Goal: Information Seeking & Learning: Understand process/instructions

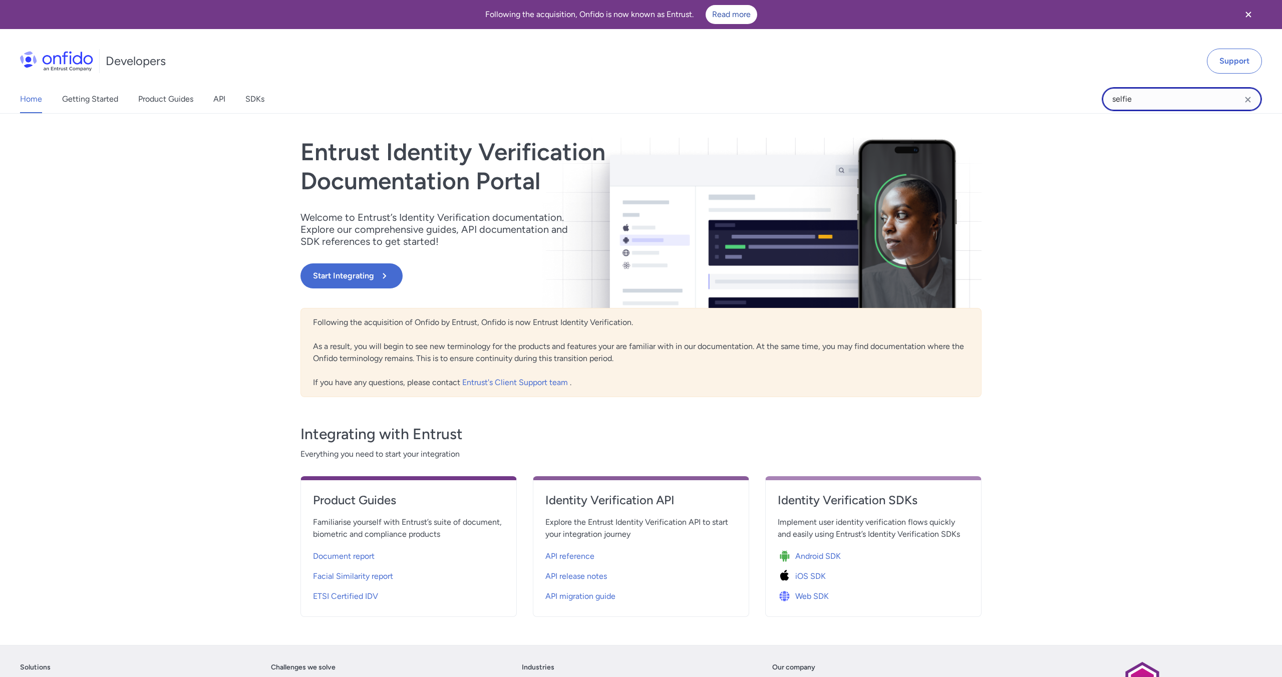
click at [1148, 96] on input "selfie" at bounding box center [1181, 99] width 160 height 24
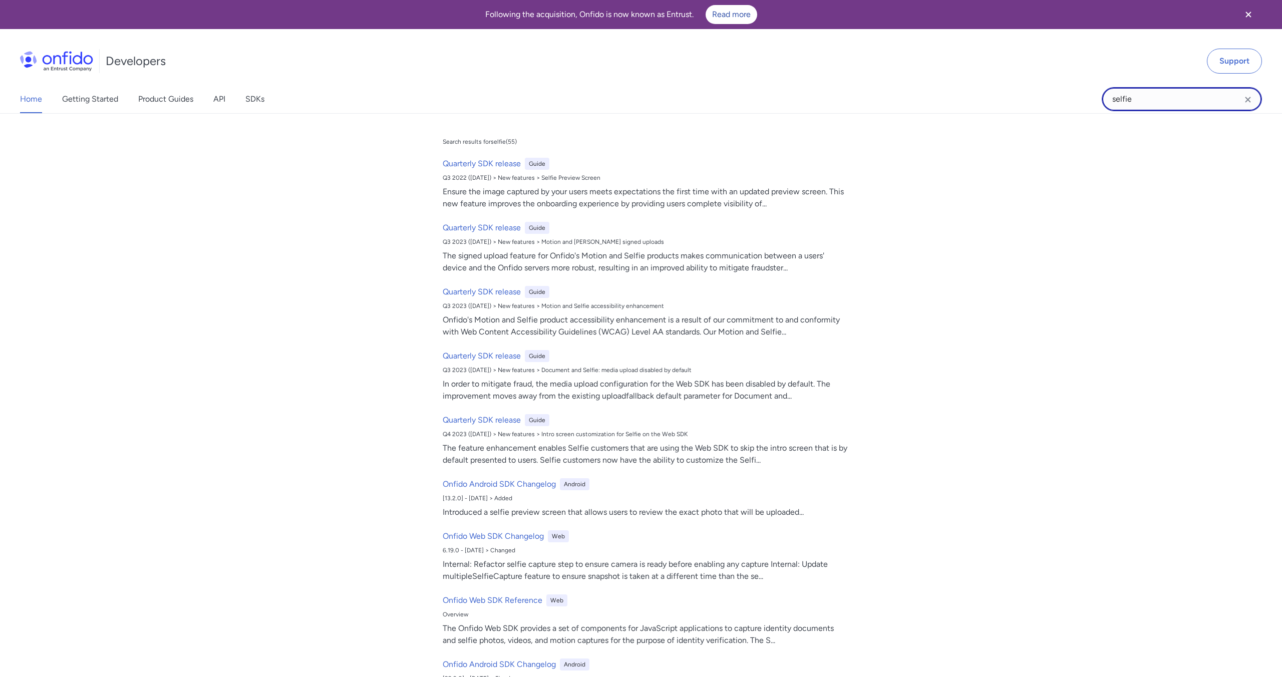
click at [1148, 96] on input "selfie" at bounding box center [1181, 99] width 160 height 24
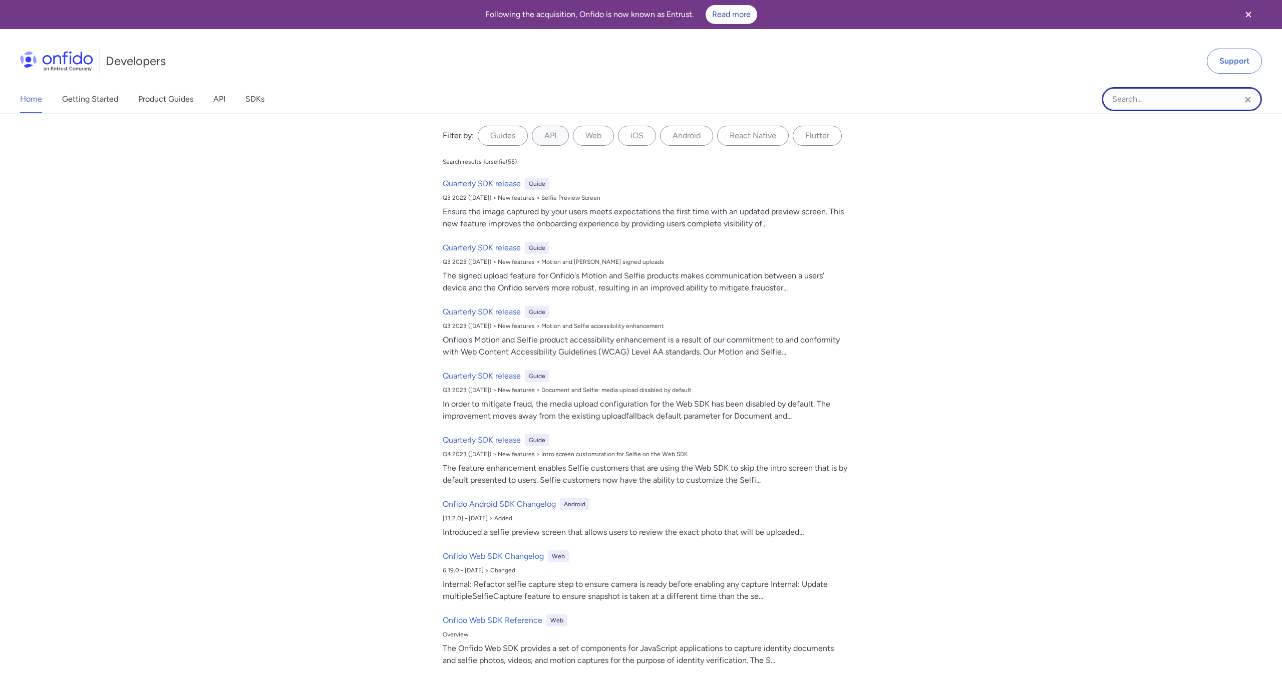
paste input "Download motion capture frame"
type input "Download motion capture frame"
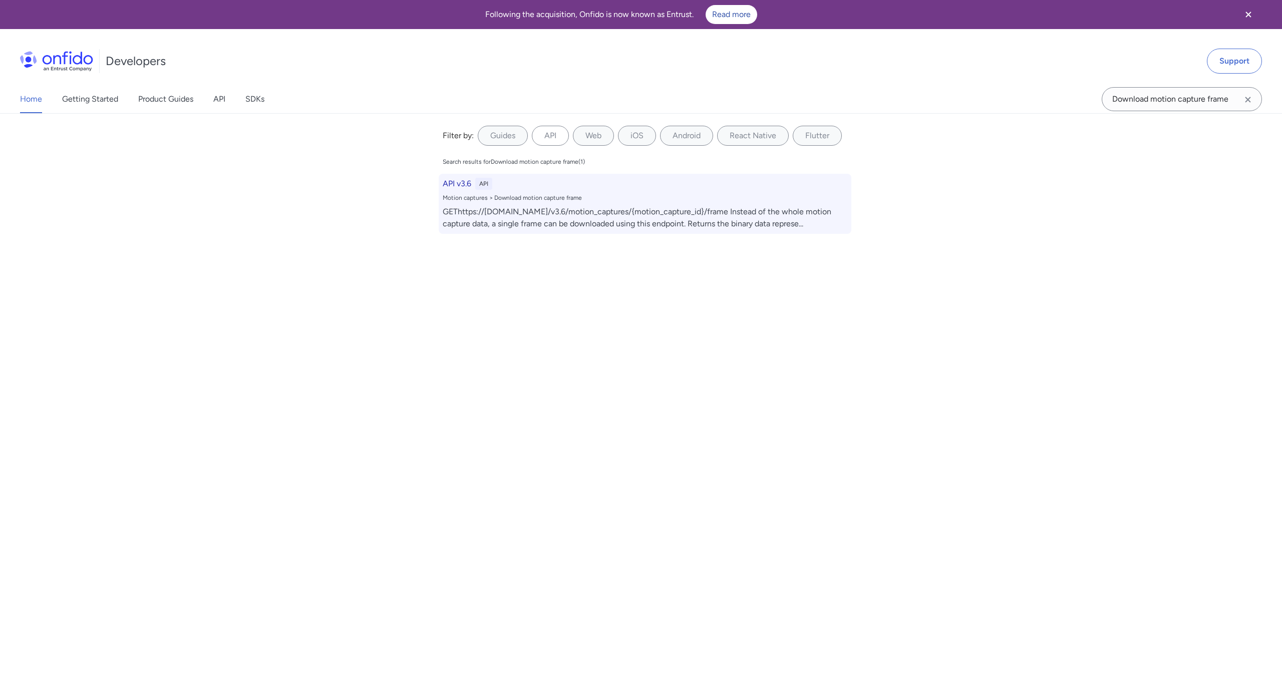
click at [536, 218] on div "GEThttps://[DOMAIN_NAME]/v3.6/motion_captures/{motion_capture_id}/frame Instead…" at bounding box center [645, 218] width 404 height 24
select select "http"
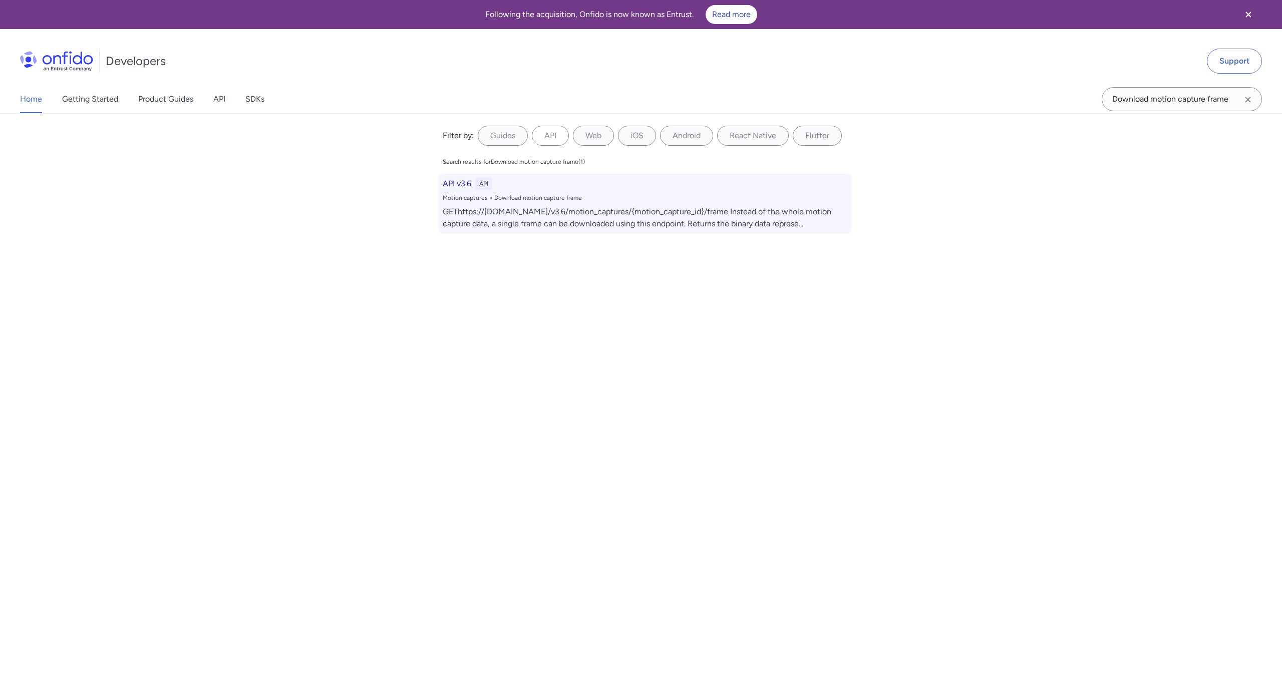
select select "http"
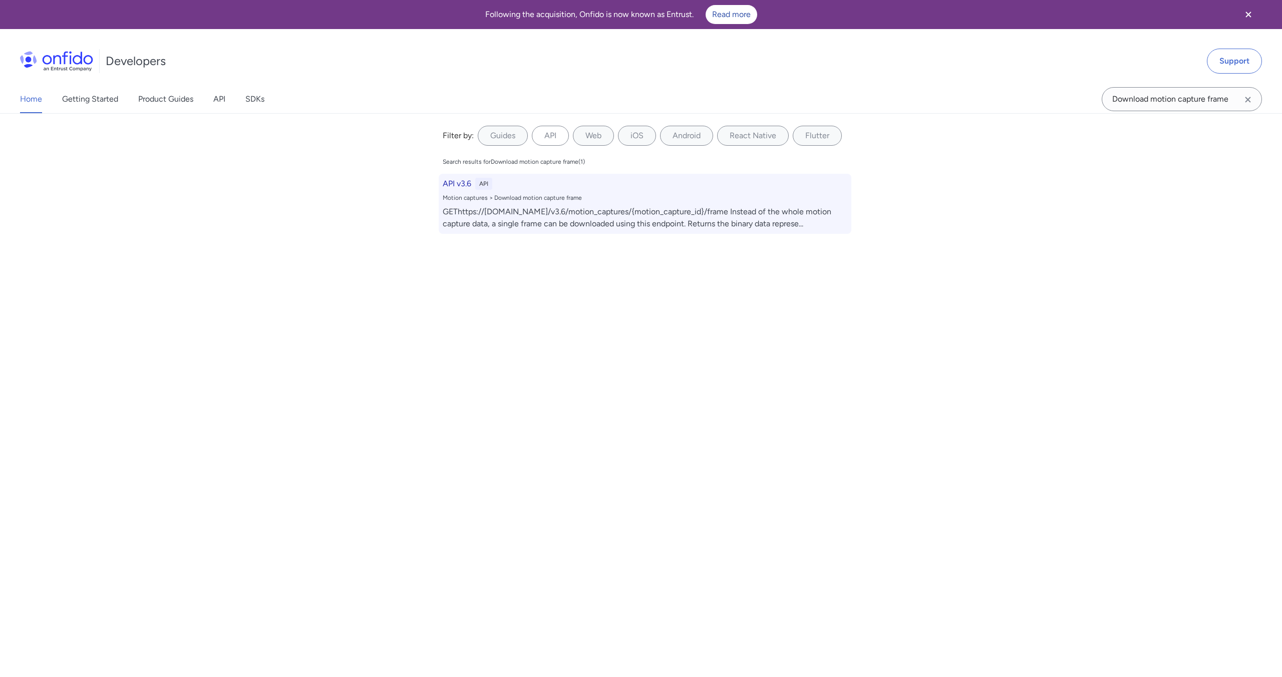
select select "http"
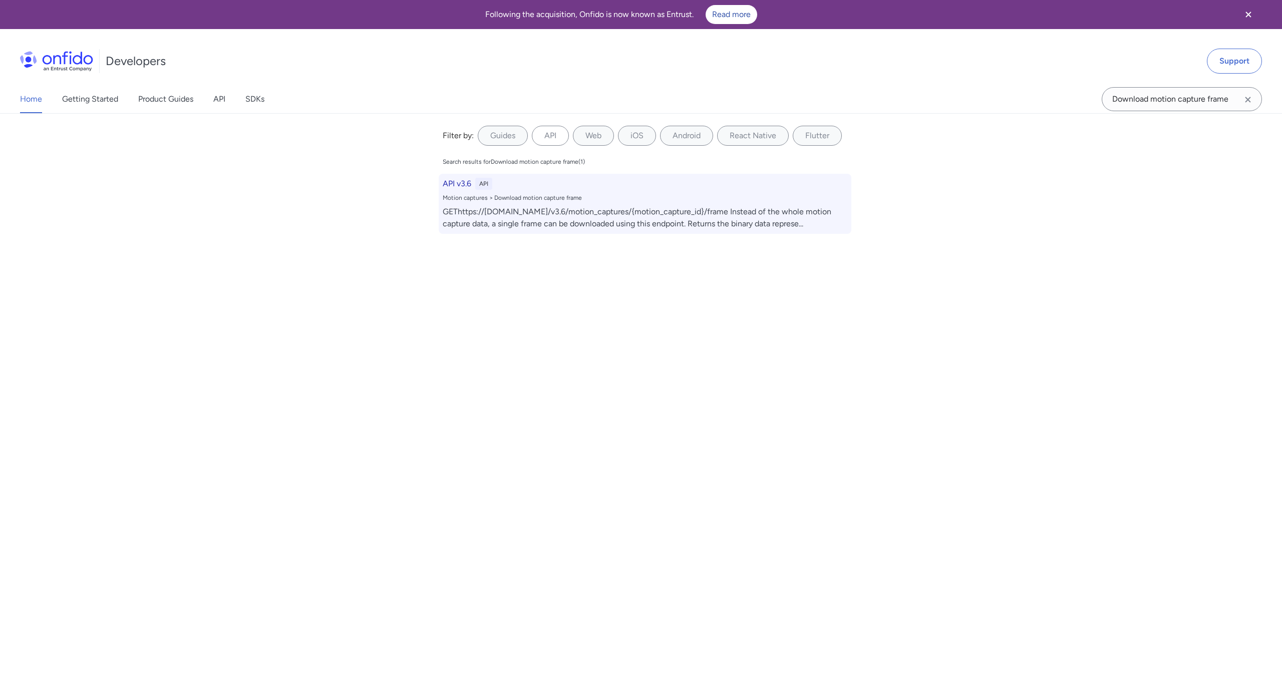
select select "http"
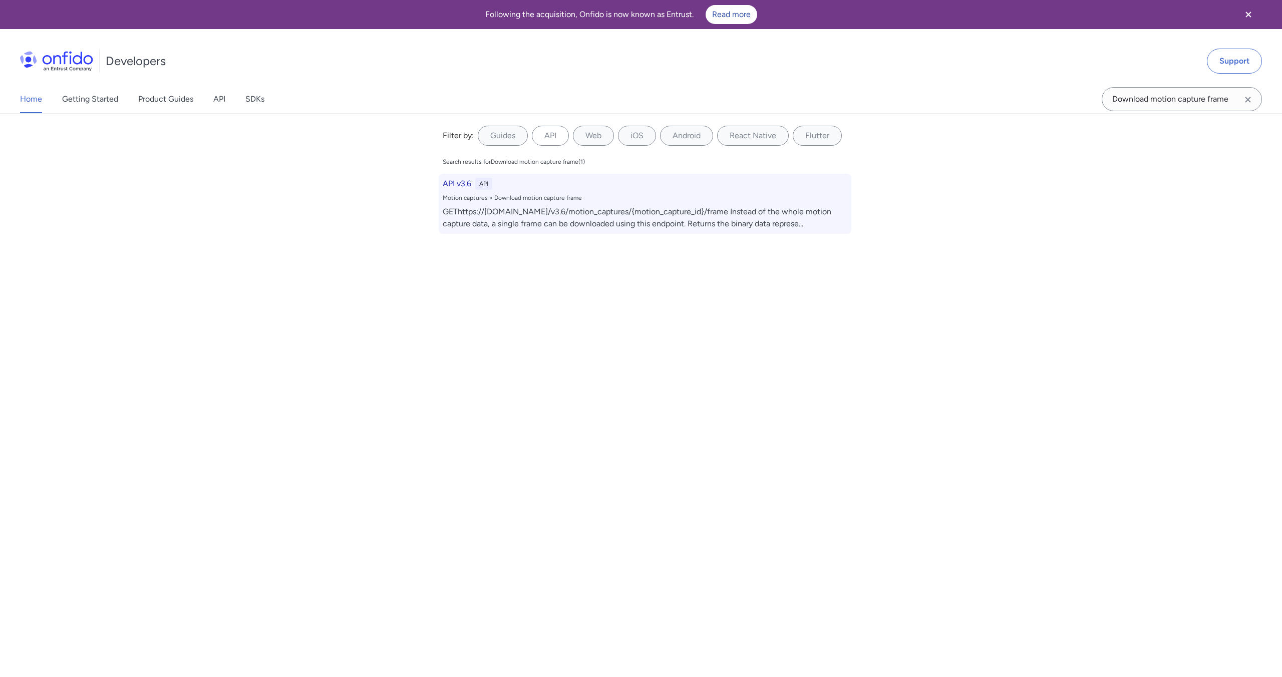
select select "http"
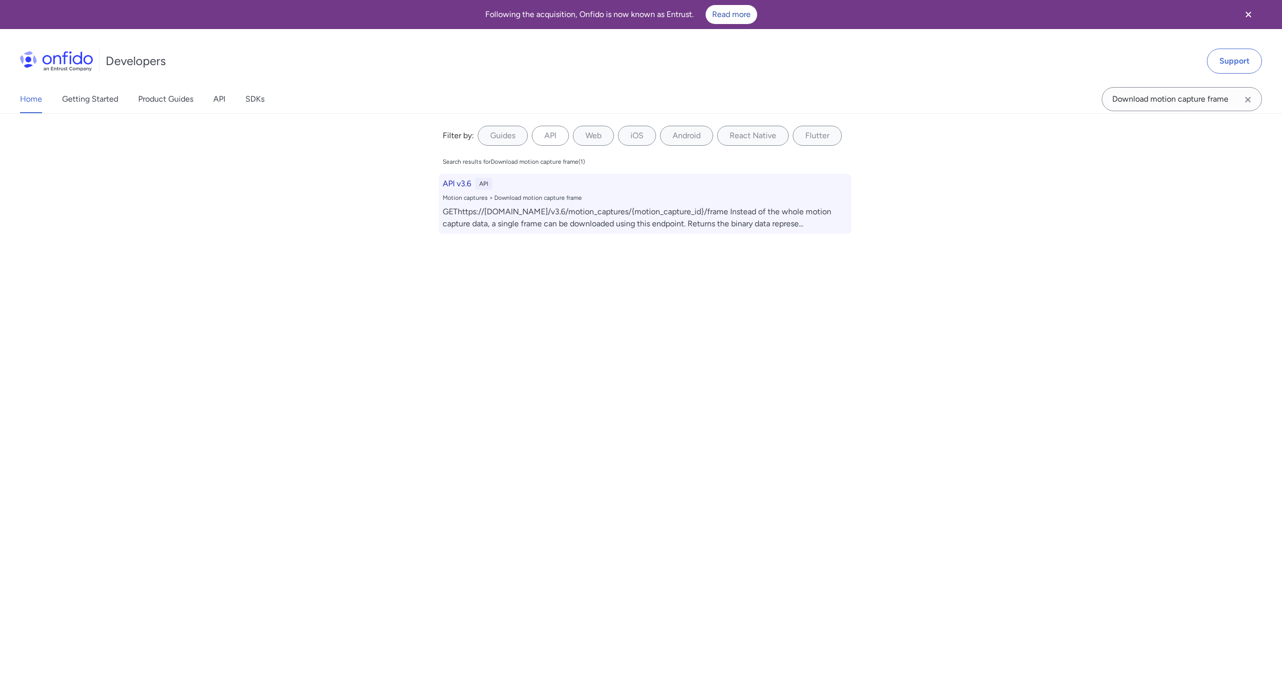
select select "http"
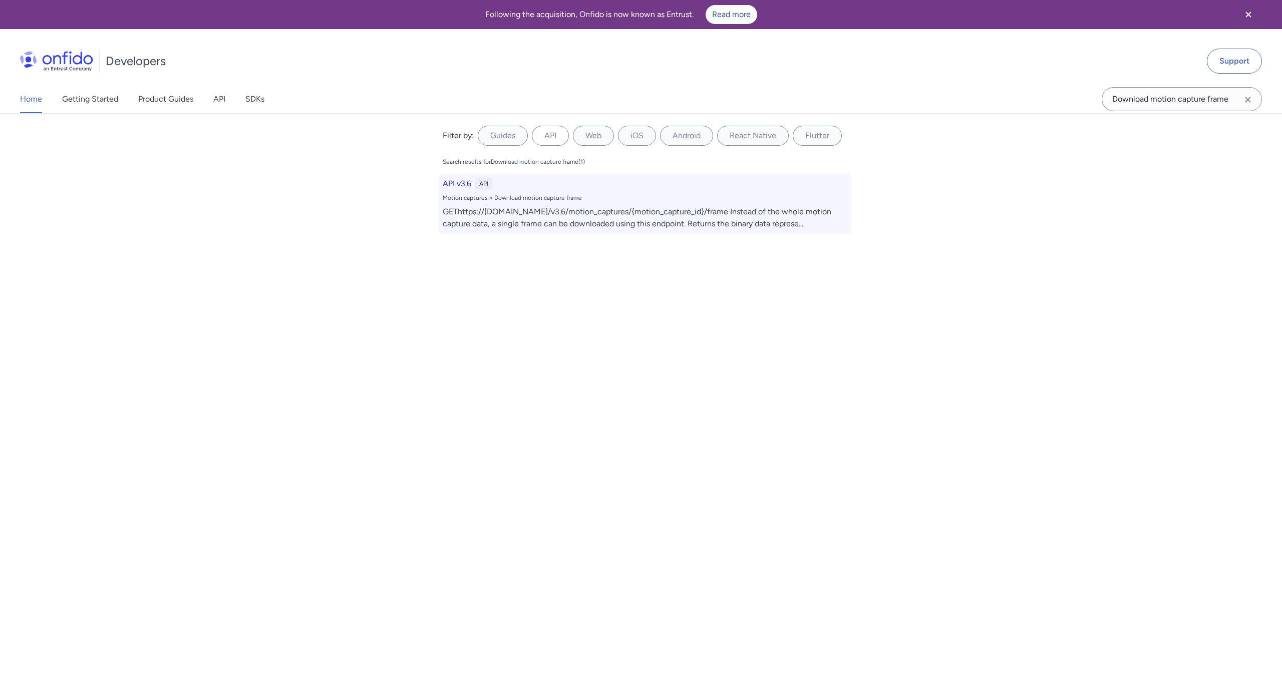
select select "http"
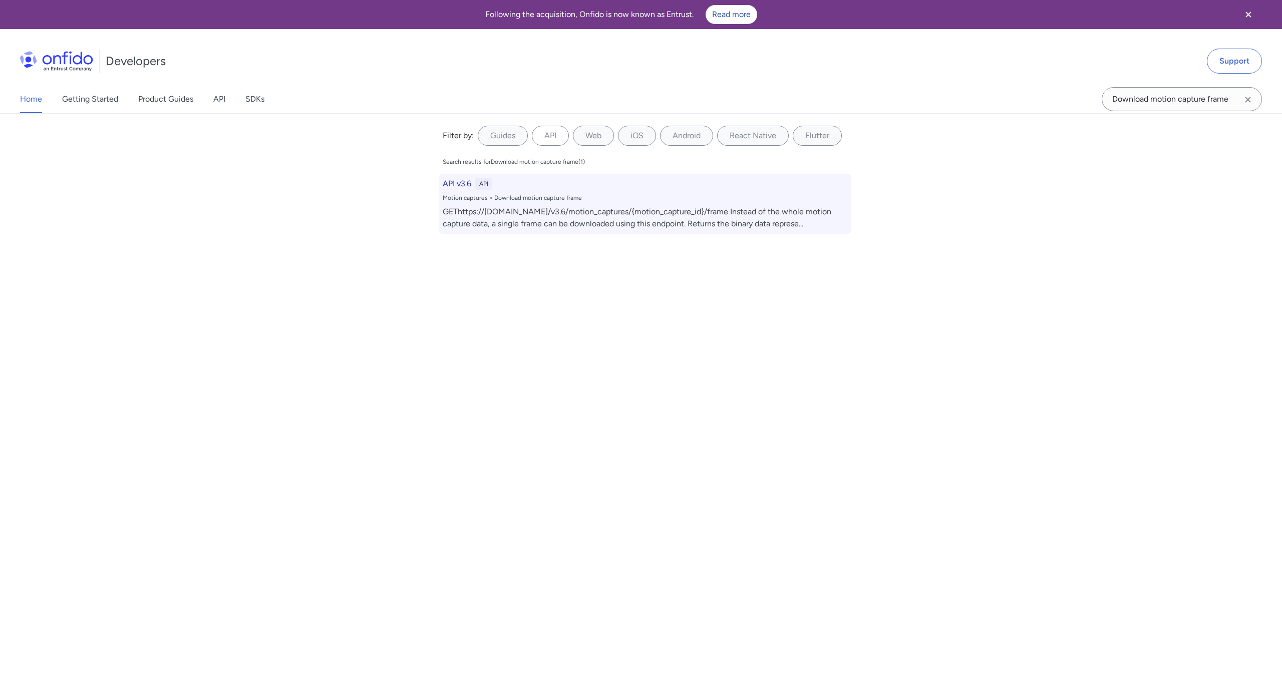
select select "http"
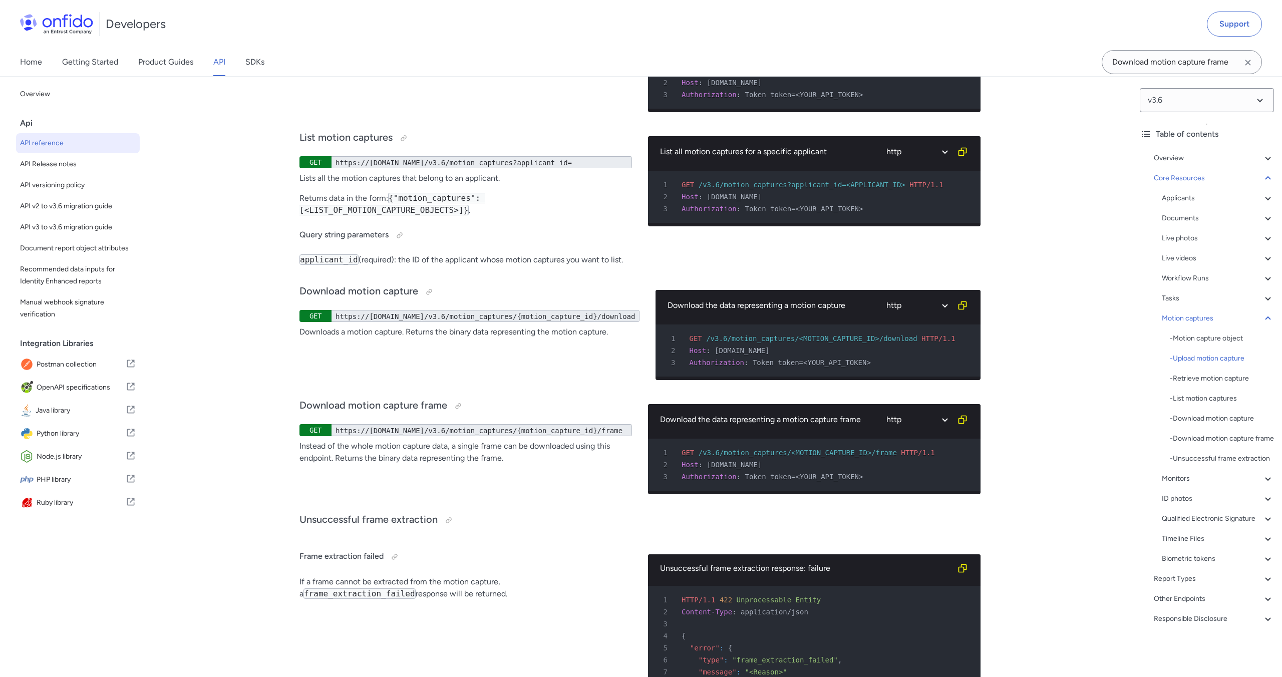
scroll to position [27201, 0]
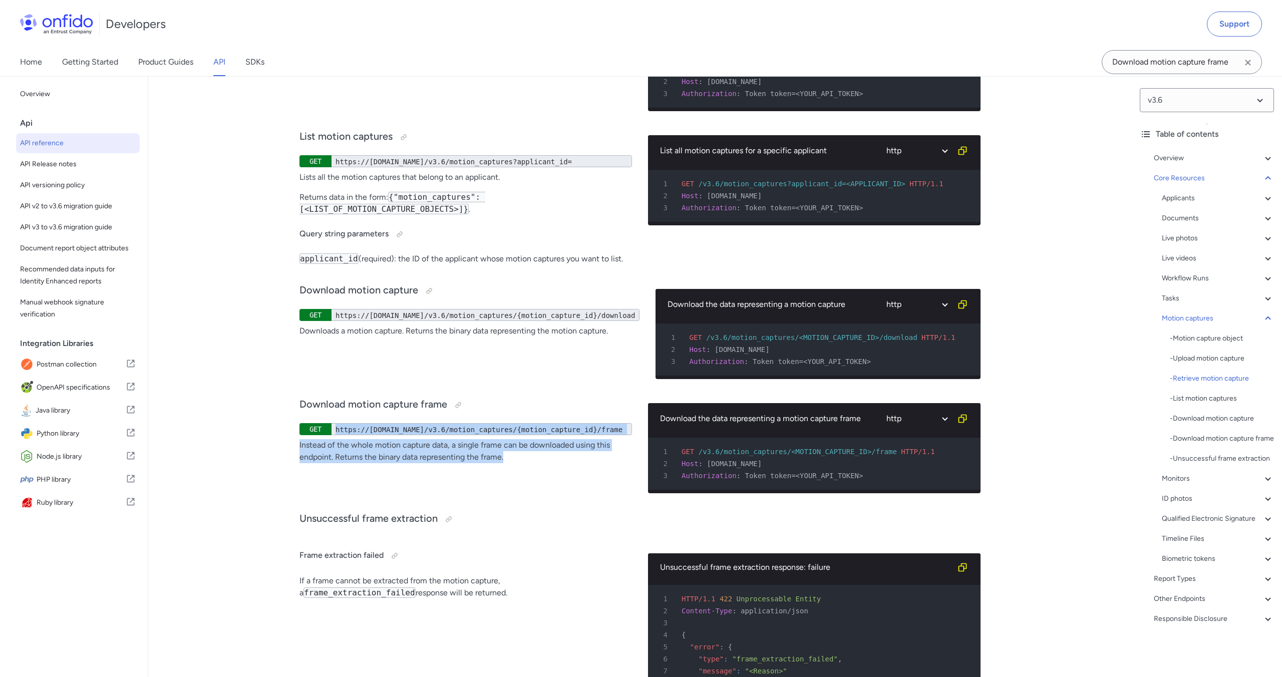
drag, startPoint x: 511, startPoint y: 582, endPoint x: 318, endPoint y: 552, distance: 194.6
click at [318, 501] on div "Download motion capture frame GET https://[DOMAIN_NAME]/v3.6/motion_captures/{m…" at bounding box center [465, 444] width 332 height 114
copy div "https://[DOMAIN_NAME]/v3.6/motion_captures/{motion_capture_id}/frame Instead of…"
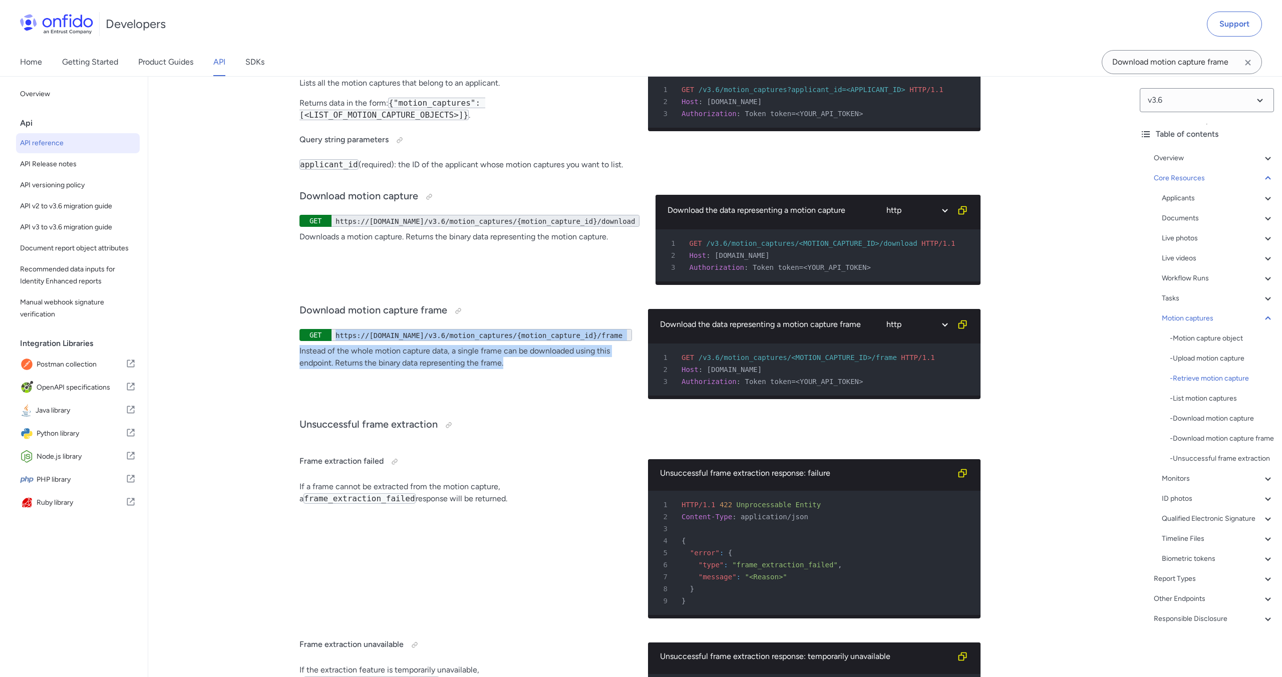
scroll to position [27301, 0]
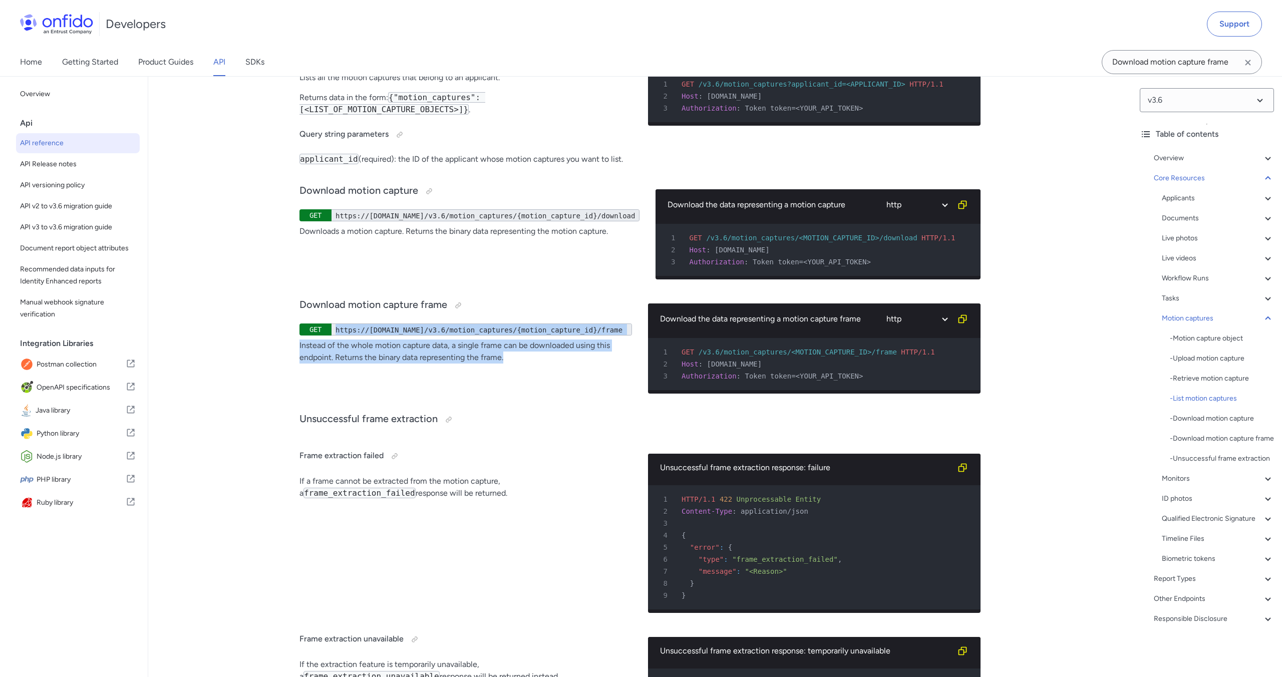
copy div "https://[DOMAIN_NAME]/v3.6/motion_captures/{motion_capture_id}/frame Instead of…"
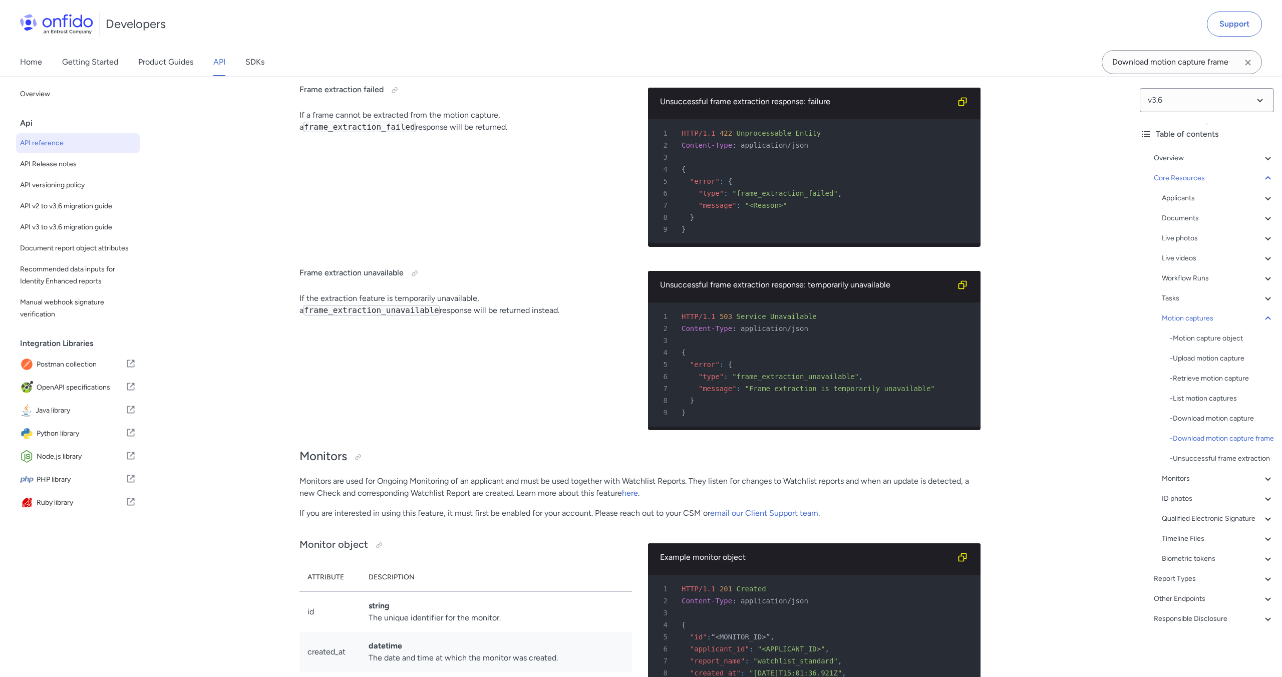
scroll to position [27668, 0]
